Goal: Information Seeking & Learning: Learn about a topic

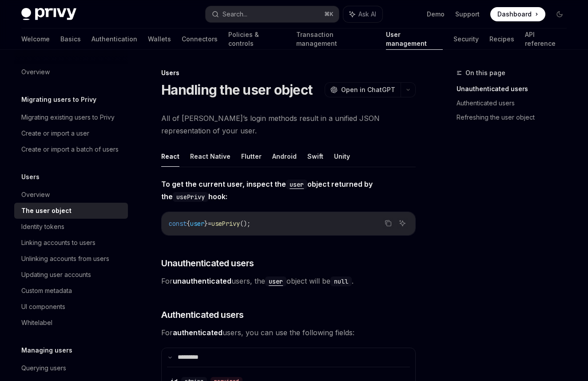
scroll to position [87, 0]
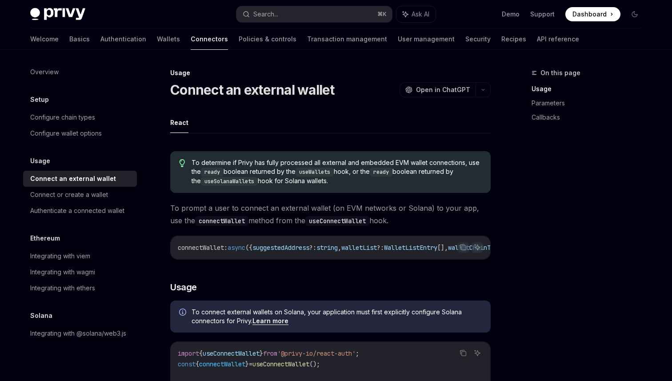
scroll to position [288, 0]
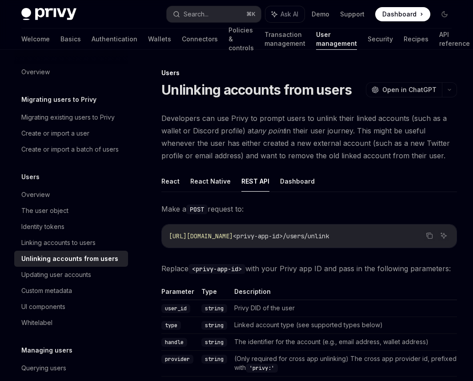
scroll to position [112, 0]
